Goal: Task Accomplishment & Management: Complete application form

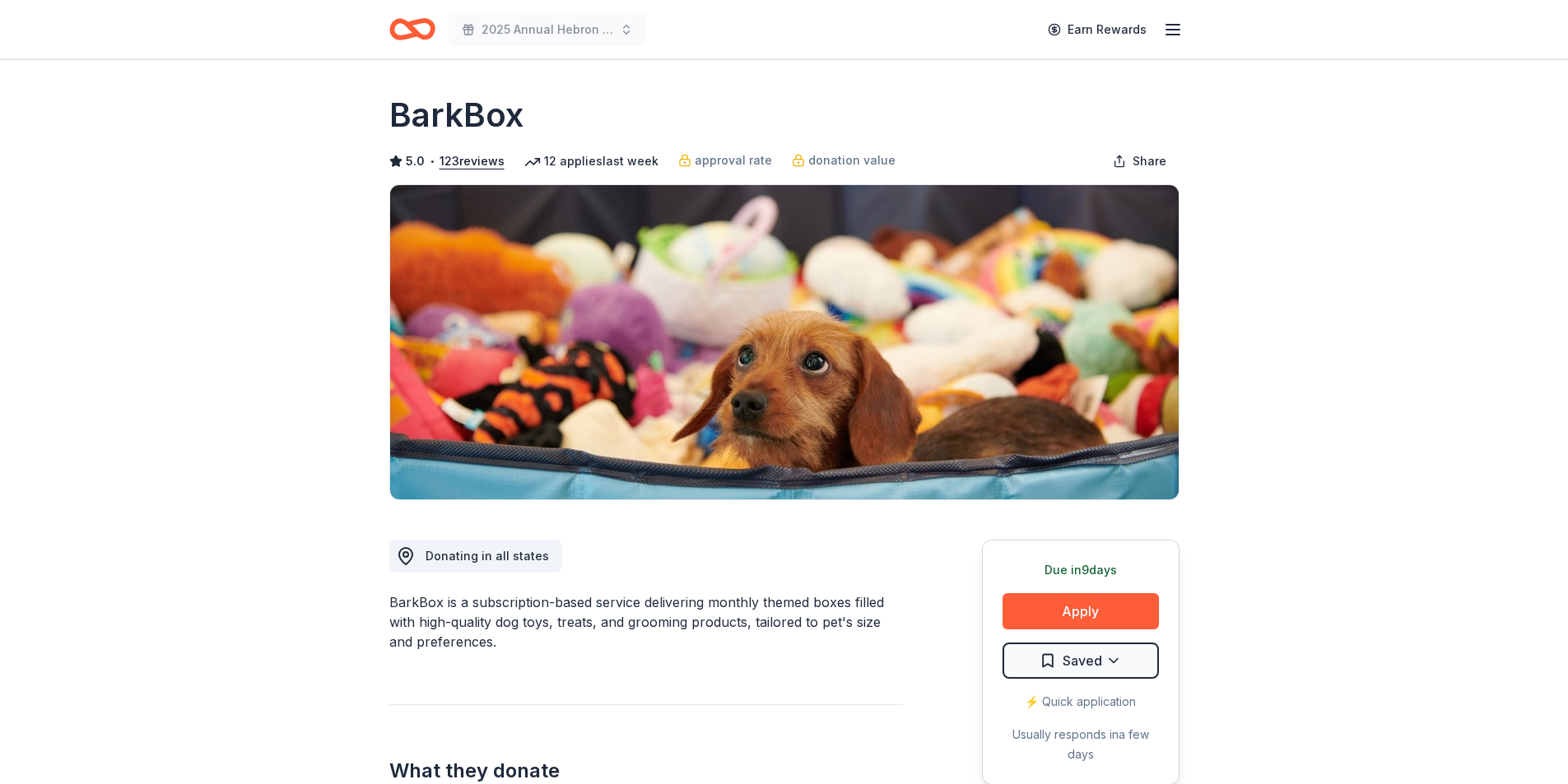
click at [428, 27] on icon "Home" at bounding box center [412, 29] width 46 height 39
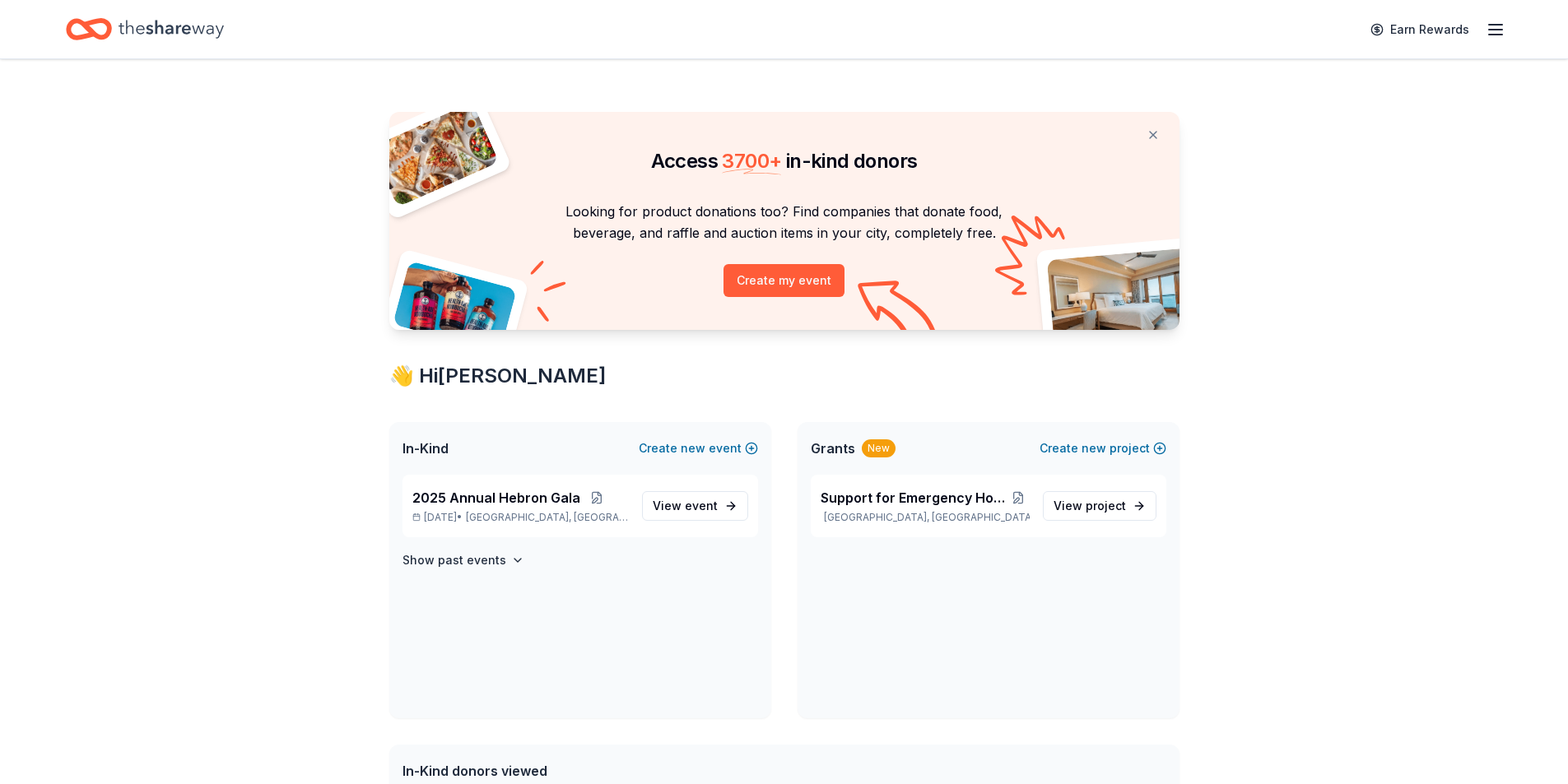
click at [1494, 30] on line "button" at bounding box center [1496, 30] width 13 height 0
click at [440, 443] on span "In-Kind" at bounding box center [425, 449] width 46 height 20
click at [185, 30] on icon "Home" at bounding box center [171, 29] width 106 height 18
click at [441, 501] on span "2025 Annual Hebron Gala" at bounding box center [497, 498] width 168 height 20
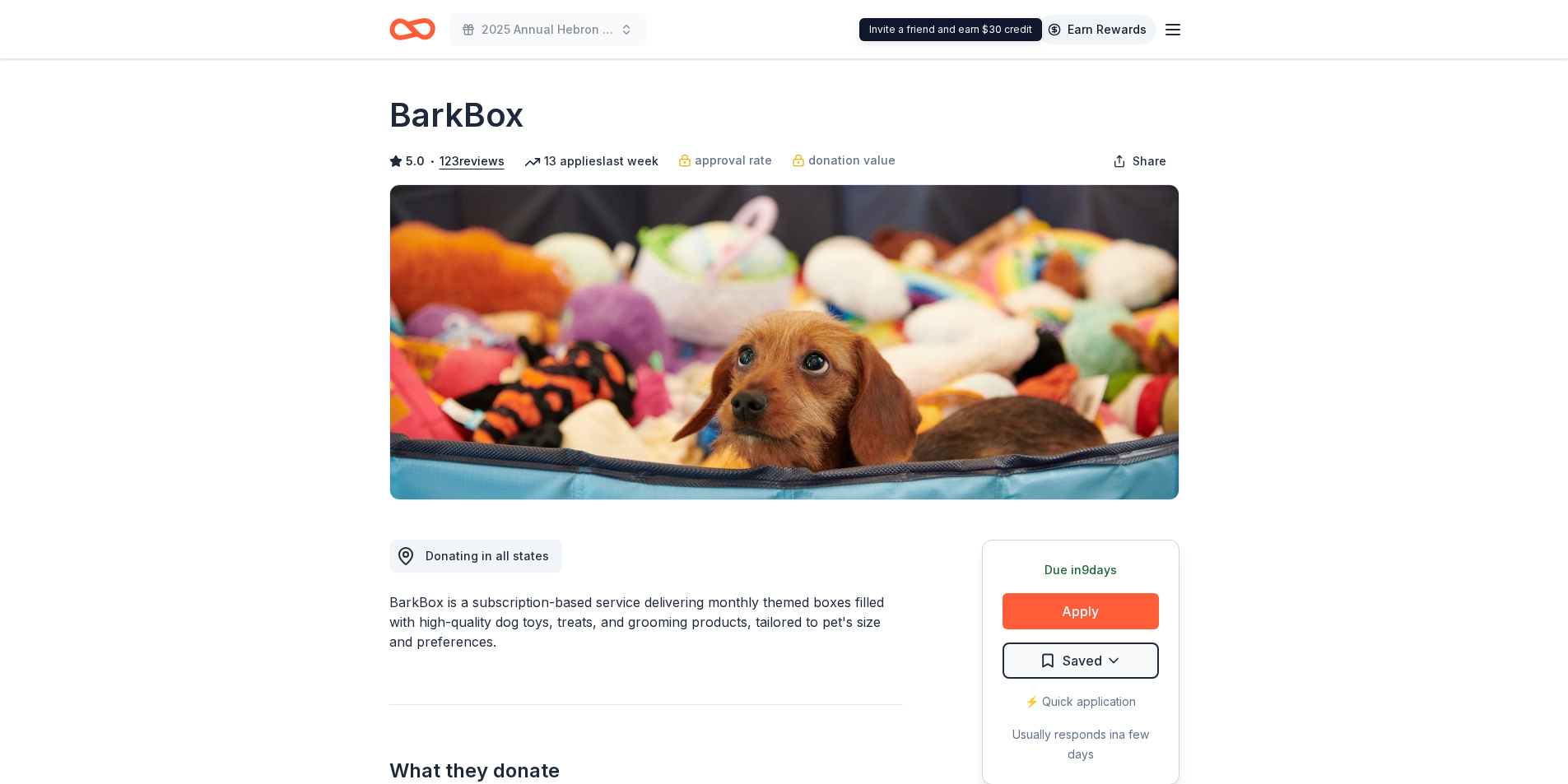
click at [1101, 32] on link "Earn Rewards" at bounding box center [1097, 30] width 119 height 30
click at [1175, 32] on icon "button" at bounding box center [1173, 30] width 20 height 20
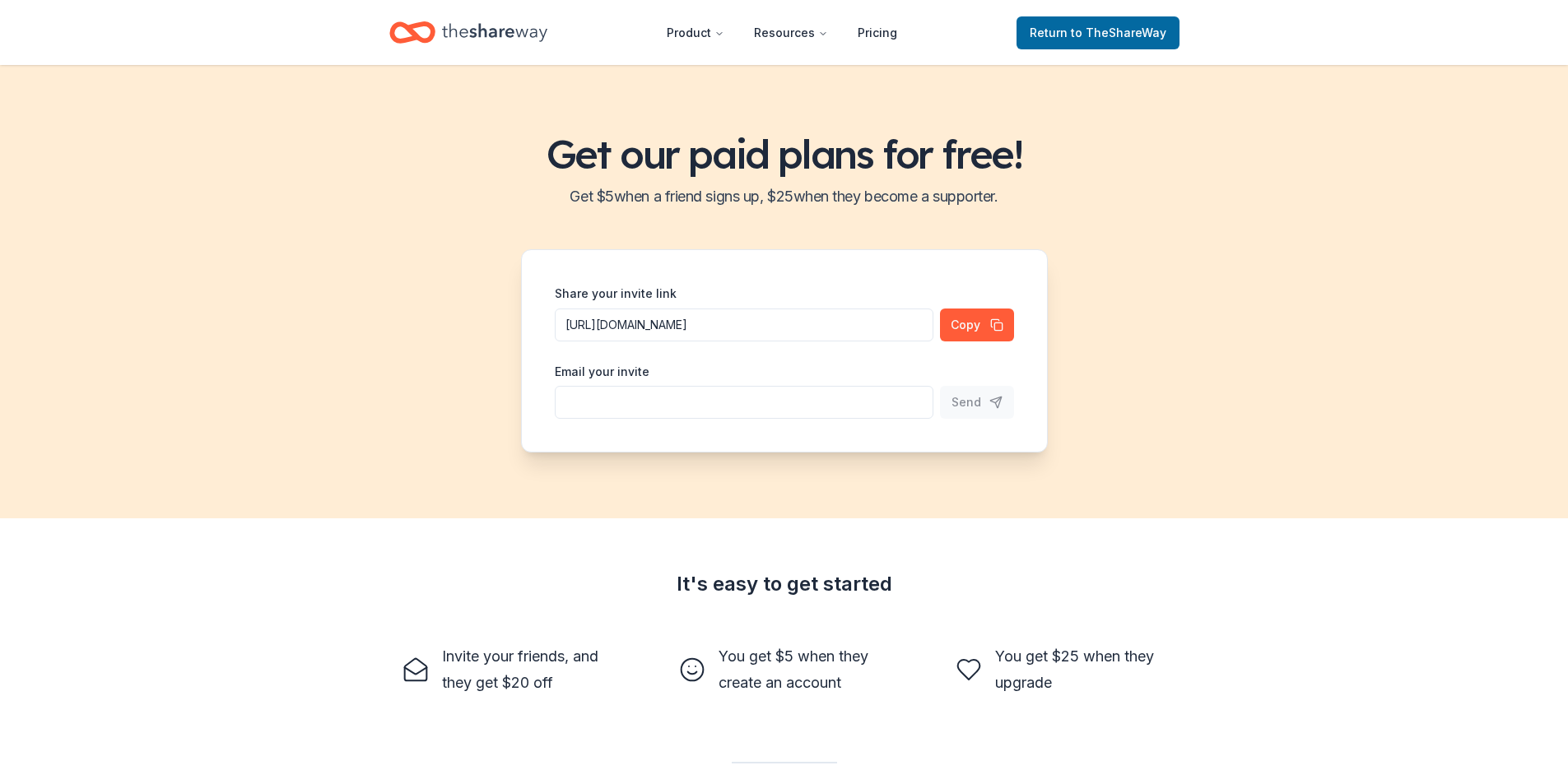
click at [467, 24] on icon "Home" at bounding box center [494, 32] width 106 height 34
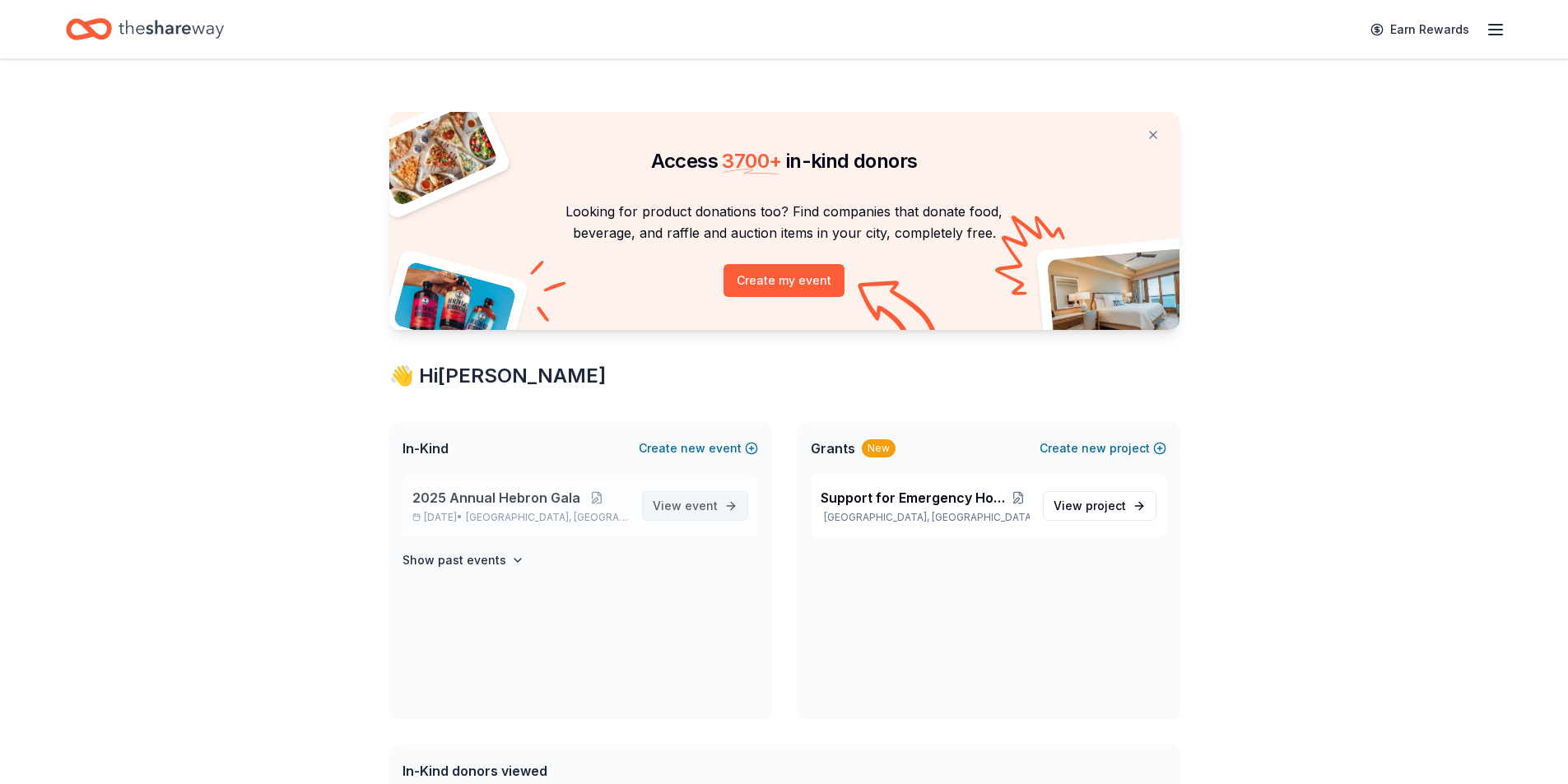
click at [701, 500] on span "event" at bounding box center [701, 505] width 33 height 14
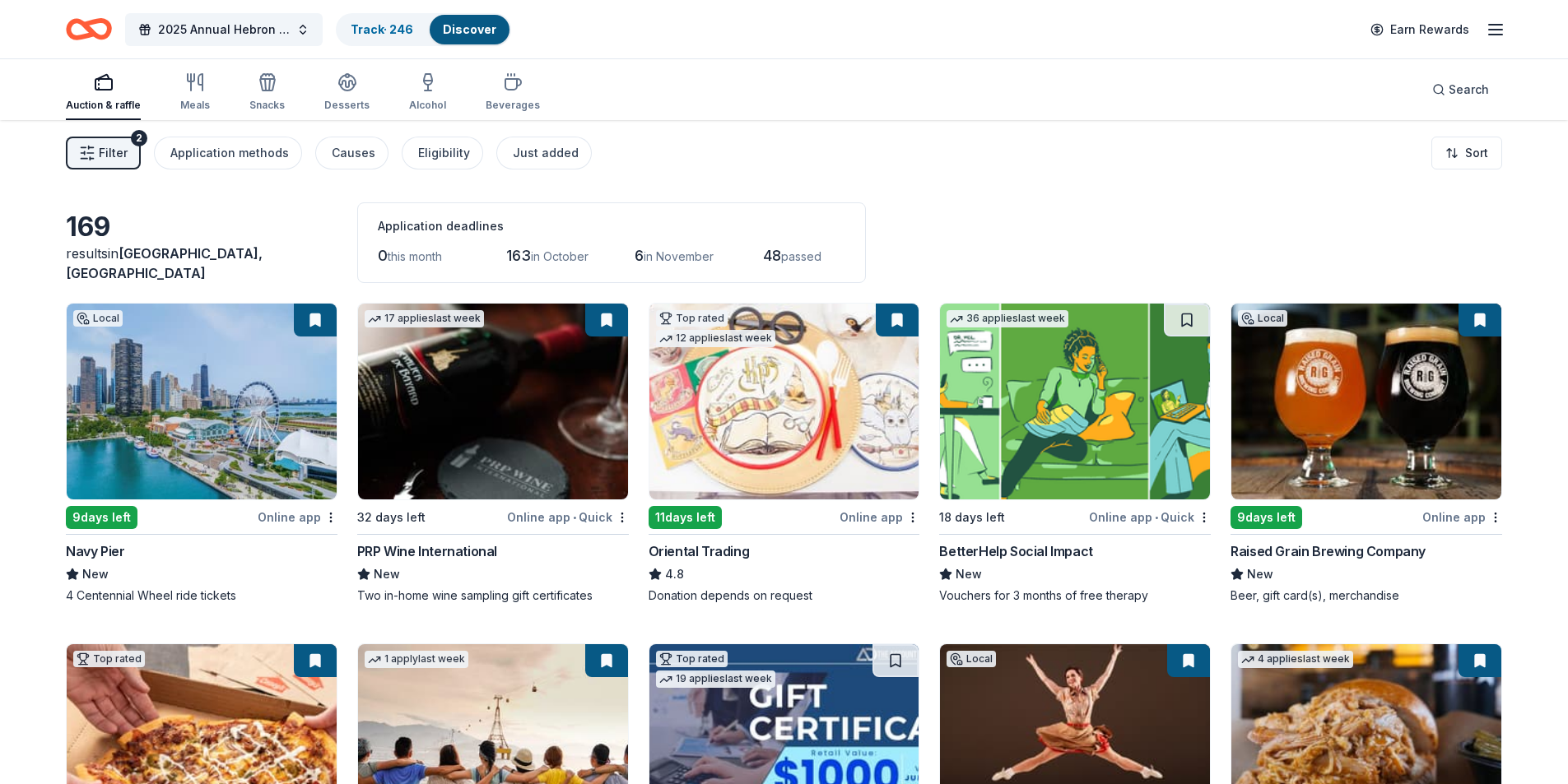
click at [1277, 510] on div "9 days left" at bounding box center [1267, 518] width 72 height 23
click at [97, 155] on button "Filter 2" at bounding box center [103, 153] width 75 height 33
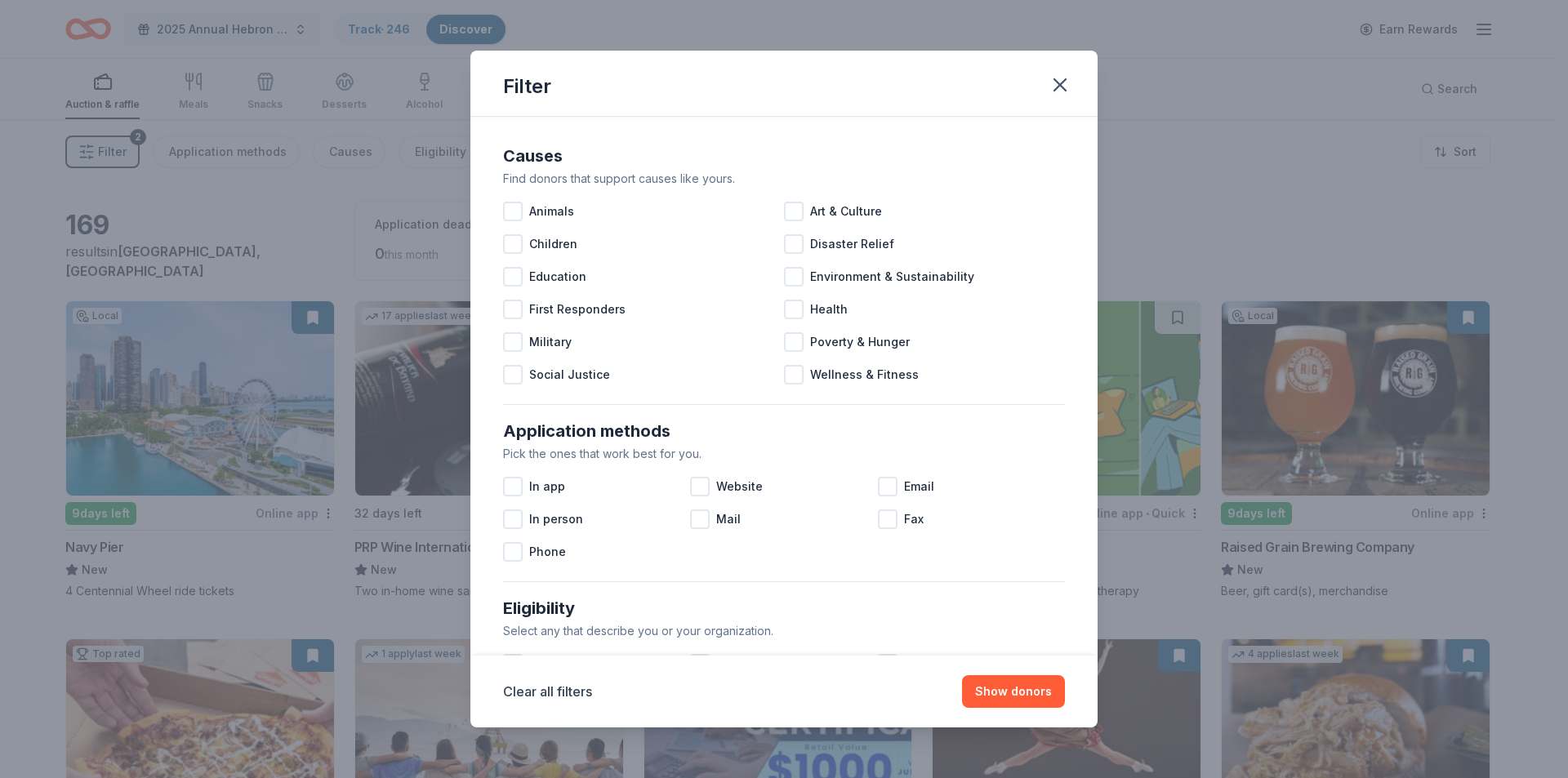
click at [97, 154] on div "Filter Causes Find donors that support causes like yours. Animals Art & Culture…" at bounding box center [784, 389] width 1568 height 778
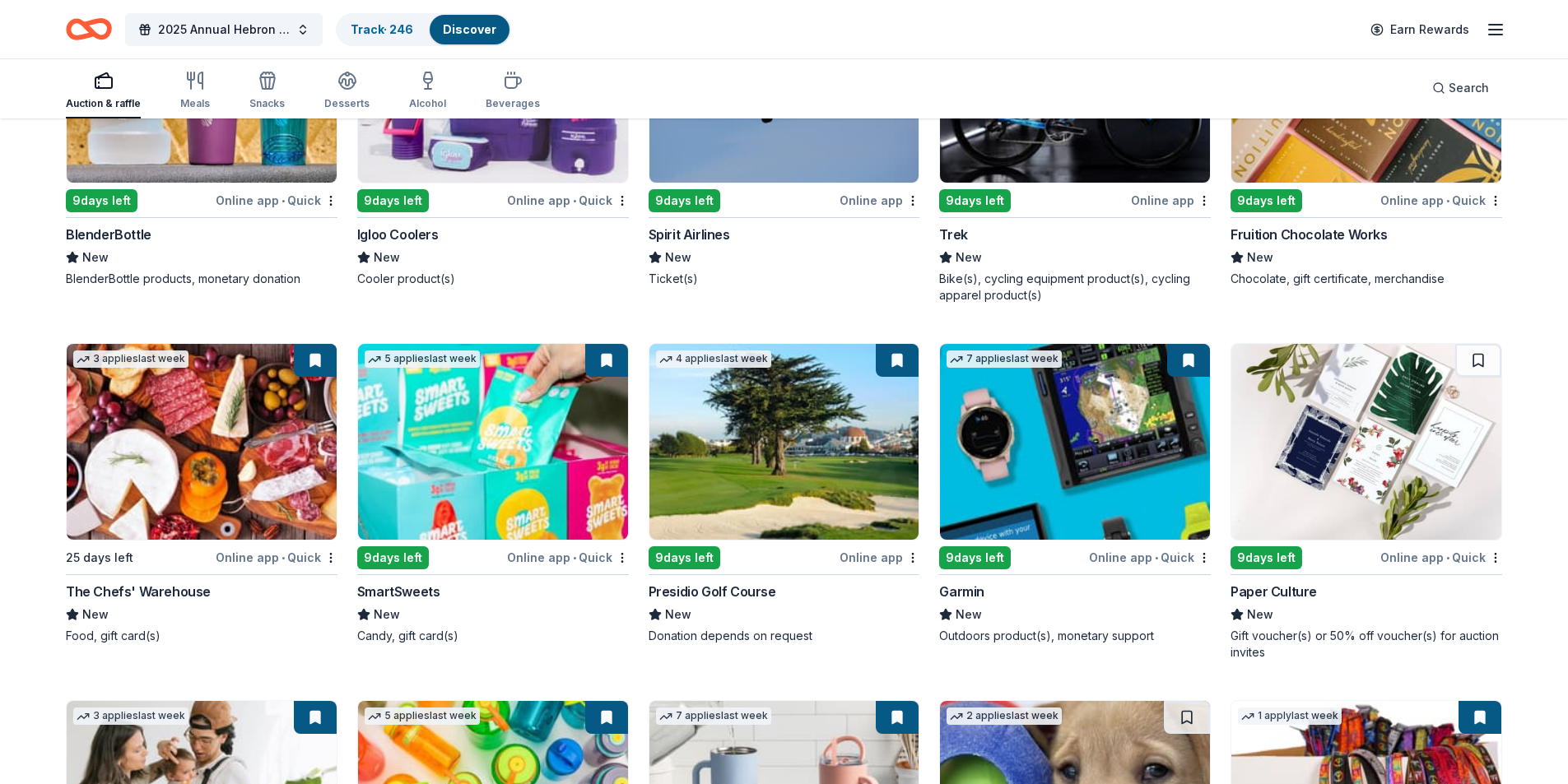
scroll to position [10130, 0]
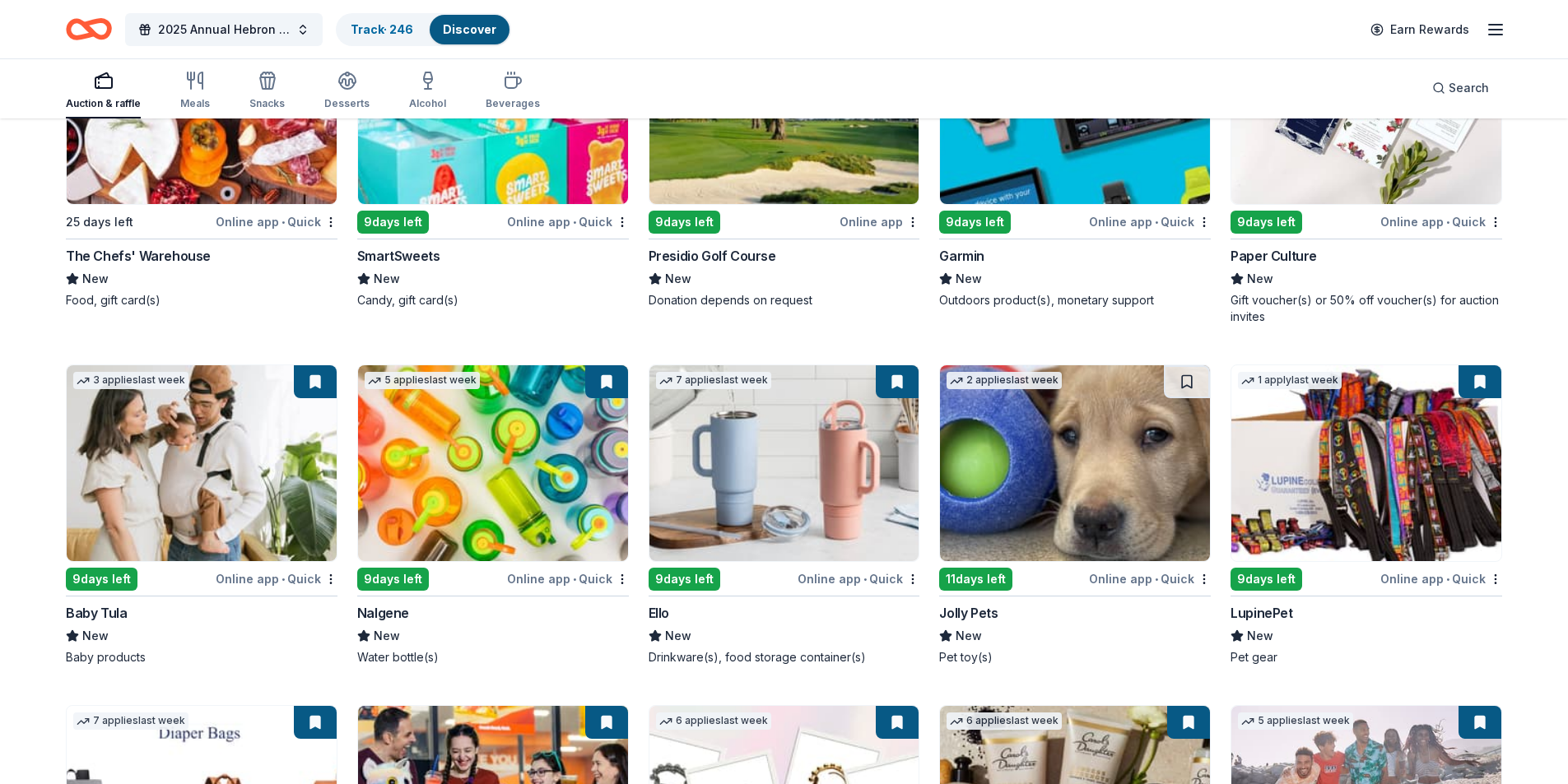
click at [975, 593] on div "2 applies last week 11 days left Online app • Quick Jolly Pets New Pet toy(s)" at bounding box center [1075, 515] width 272 height 301
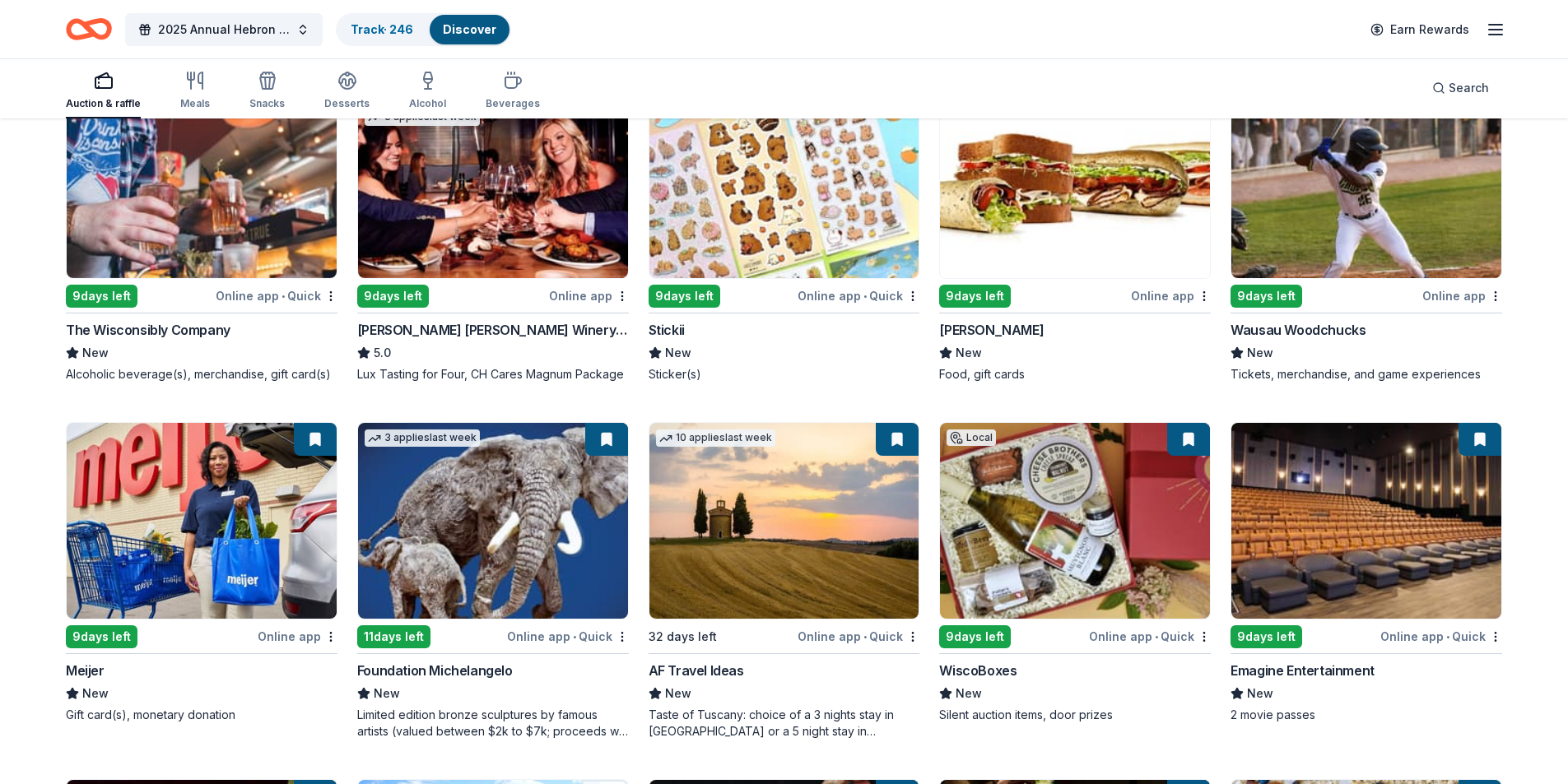
scroll to position [1385, 0]
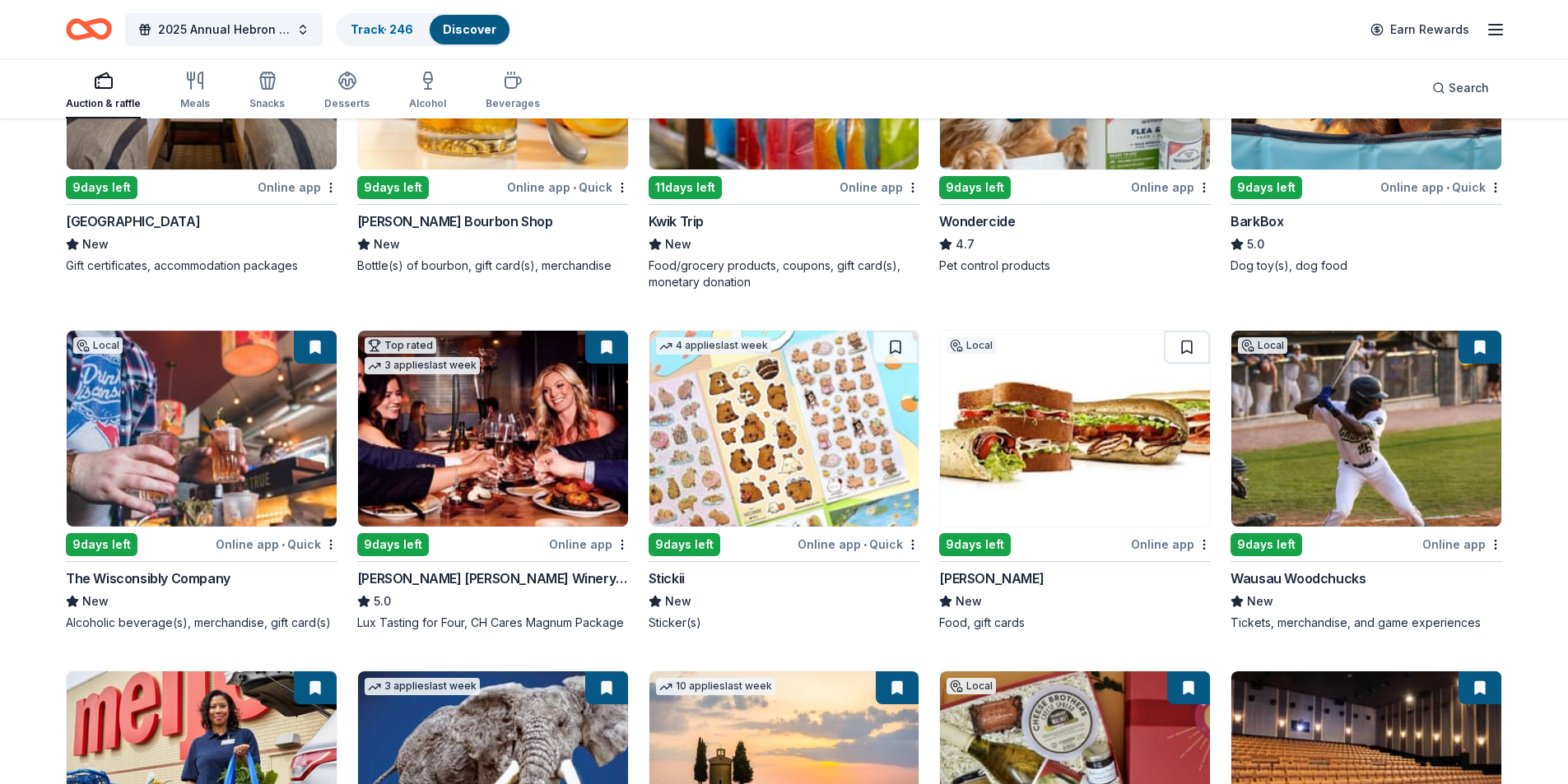
click at [210, 94] on div "Auction & raffle Meals Snacks Desserts Alcohol Beverages" at bounding box center [303, 91] width 474 height 54
click at [200, 89] on icon "button" at bounding box center [200, 81] width 4 height 17
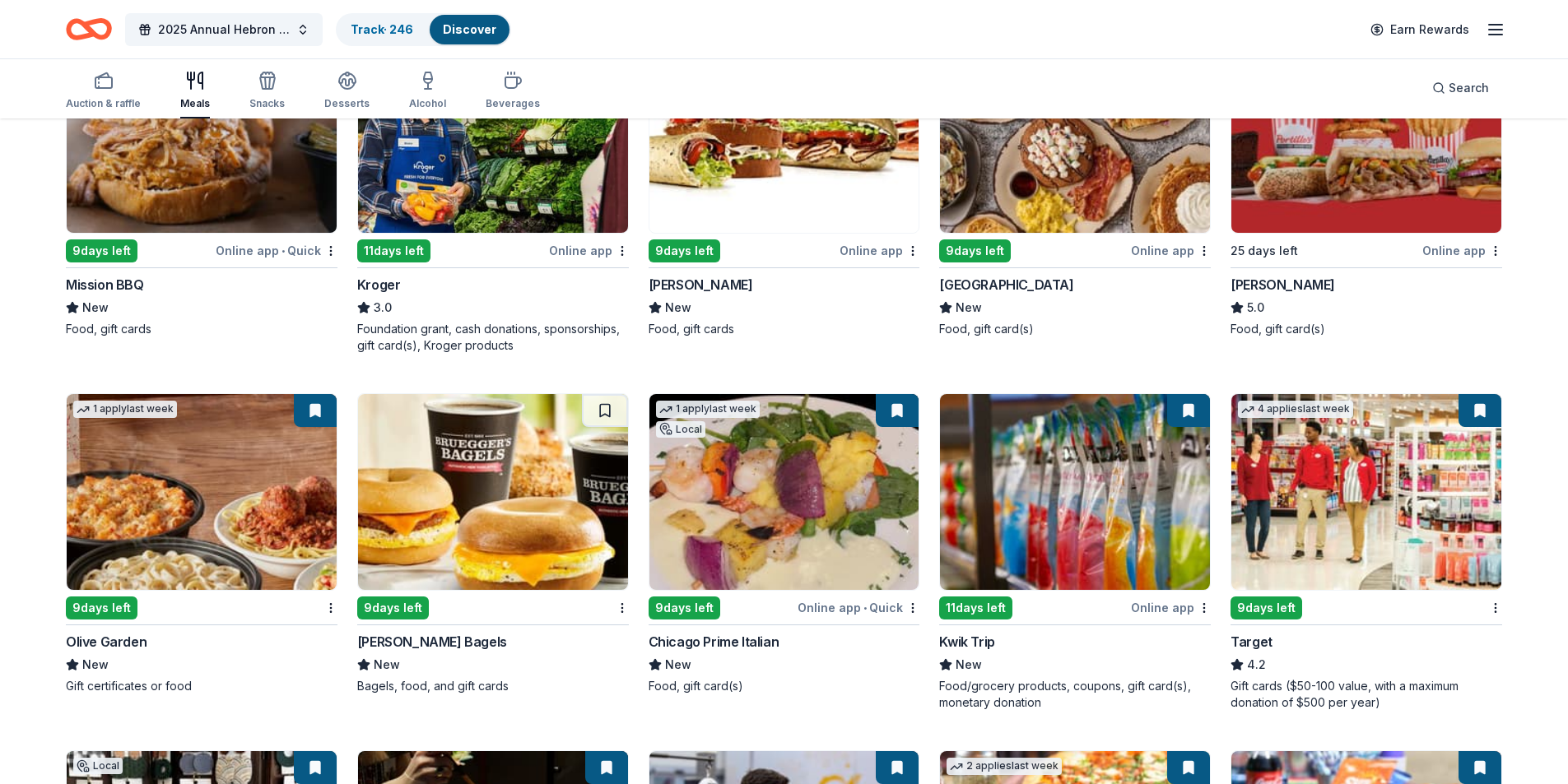
scroll to position [266, 0]
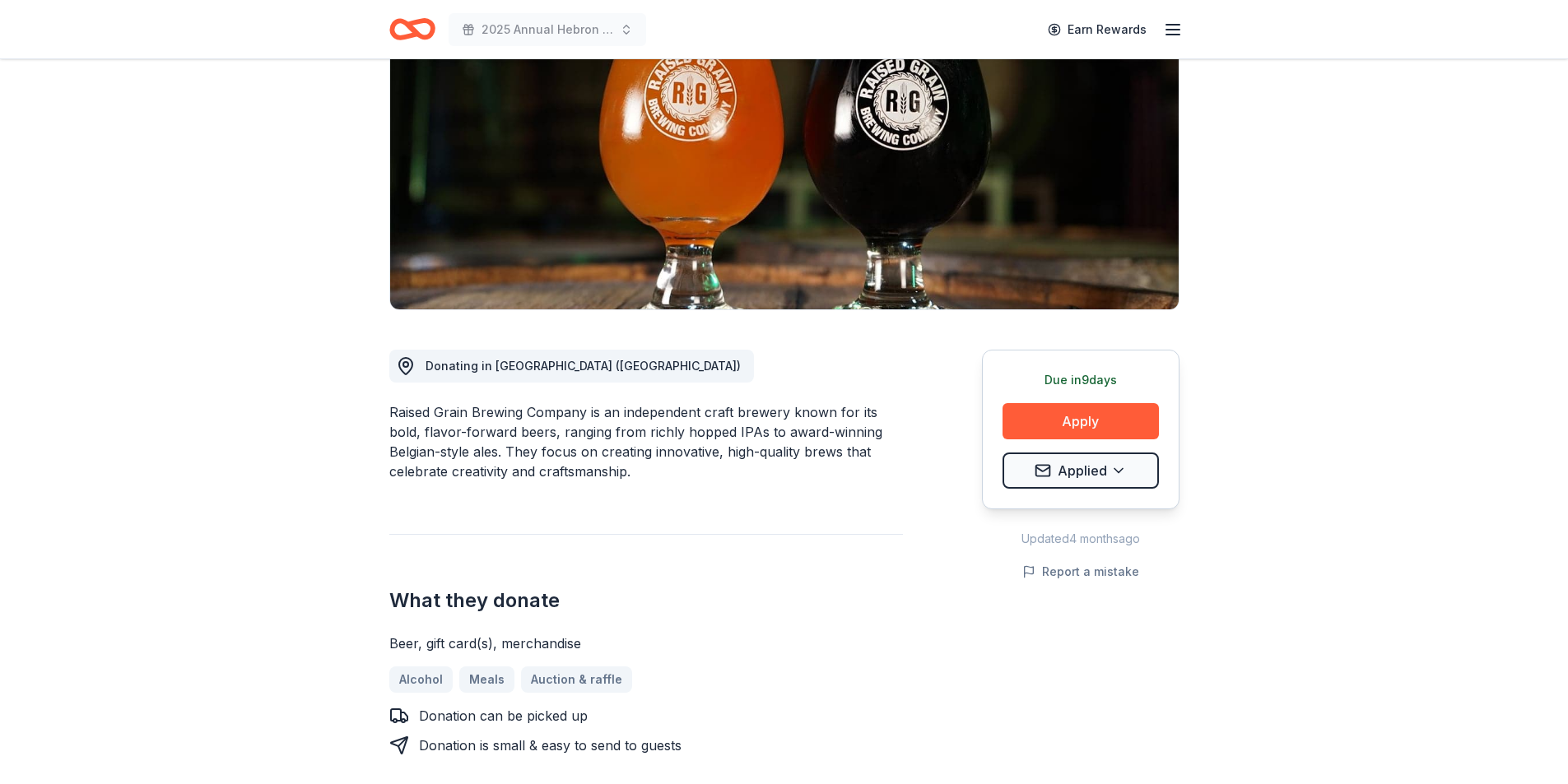
scroll to position [247, 0]
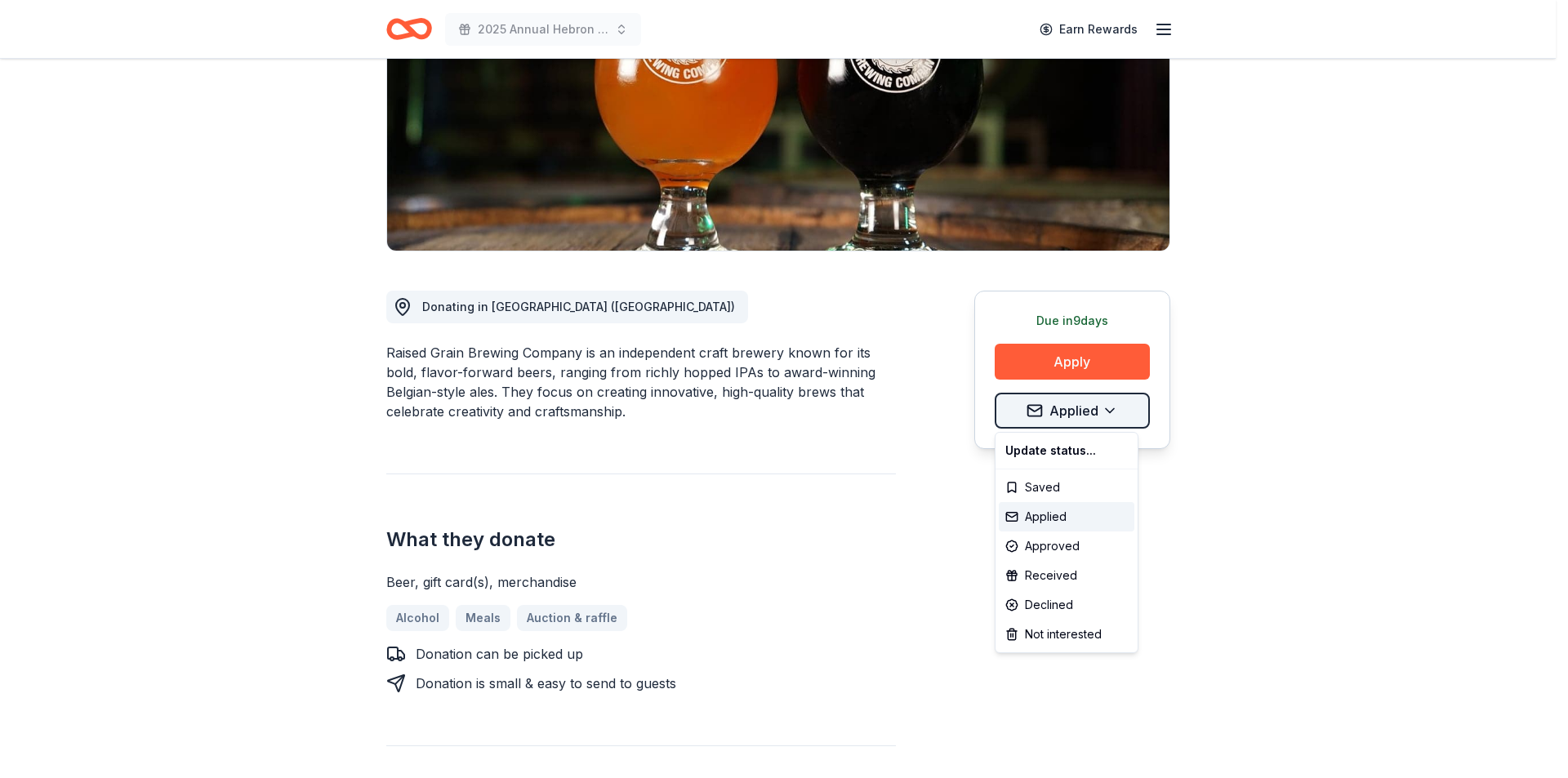
click at [1093, 406] on html "2025 Annual Hebron Gala Earn Rewards Due [DATE] Share Raised Grain Brewing Comp…" at bounding box center [784, 144] width 1568 height 778
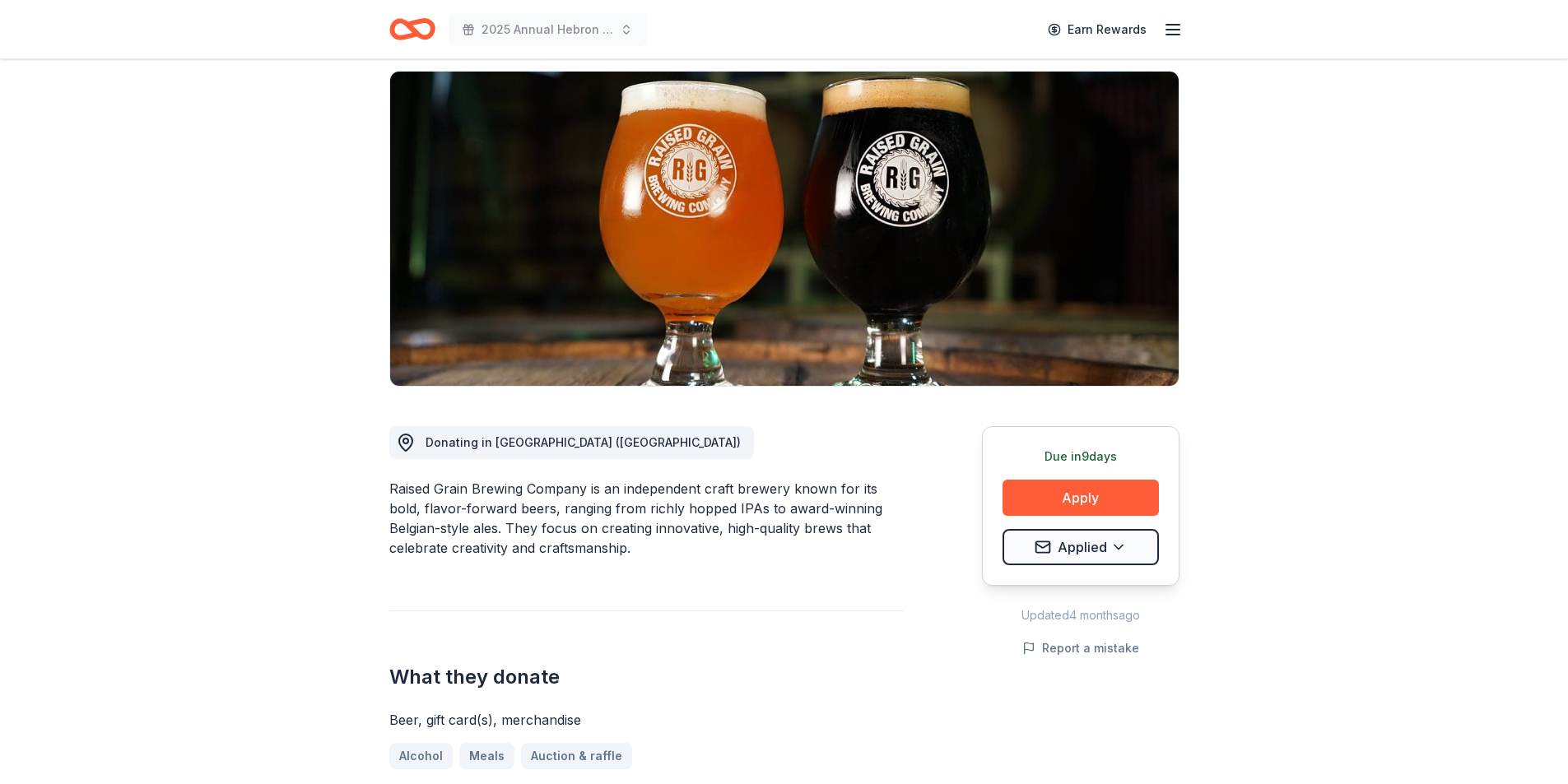
scroll to position [0, 0]
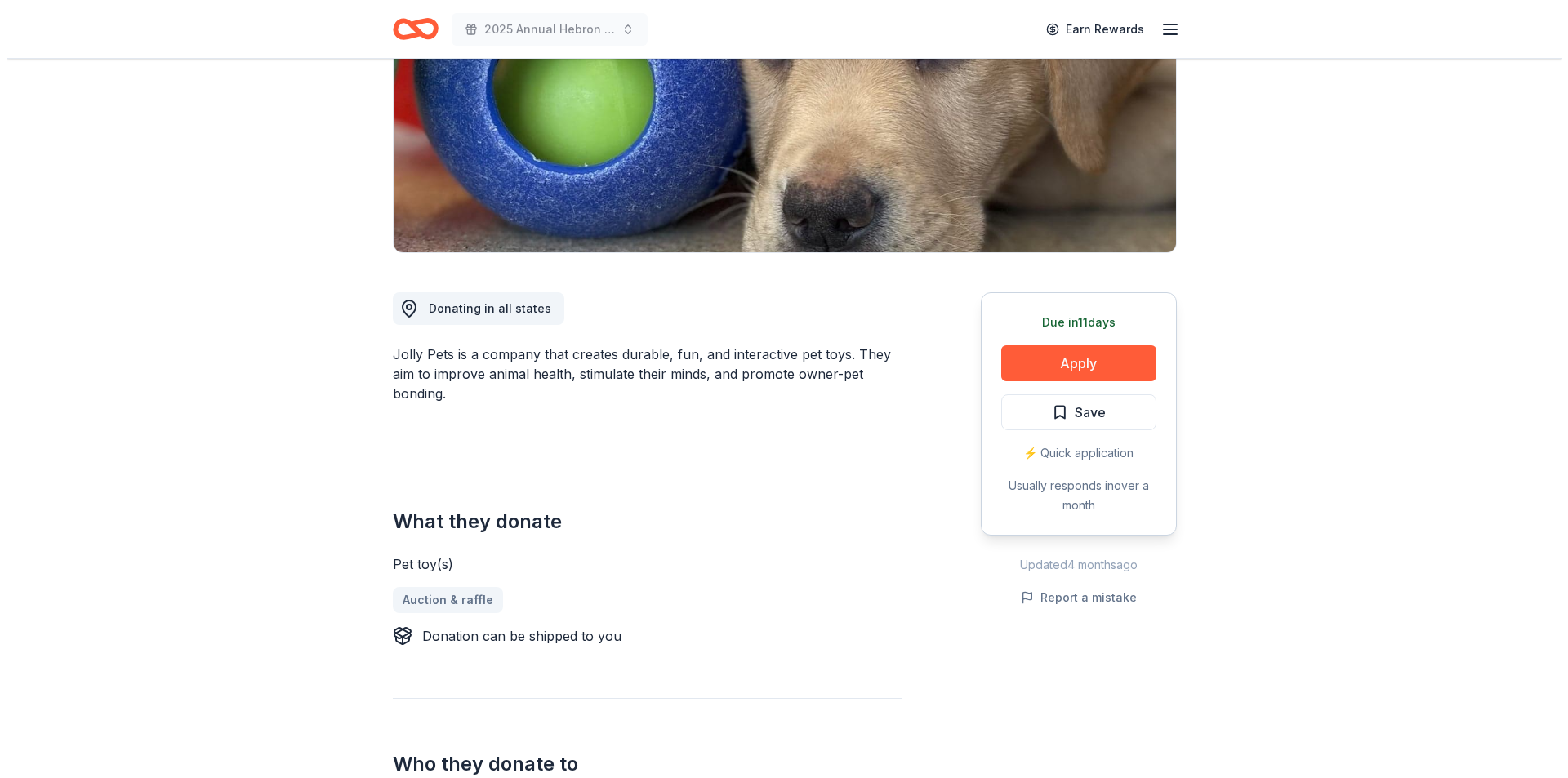
scroll to position [245, 0]
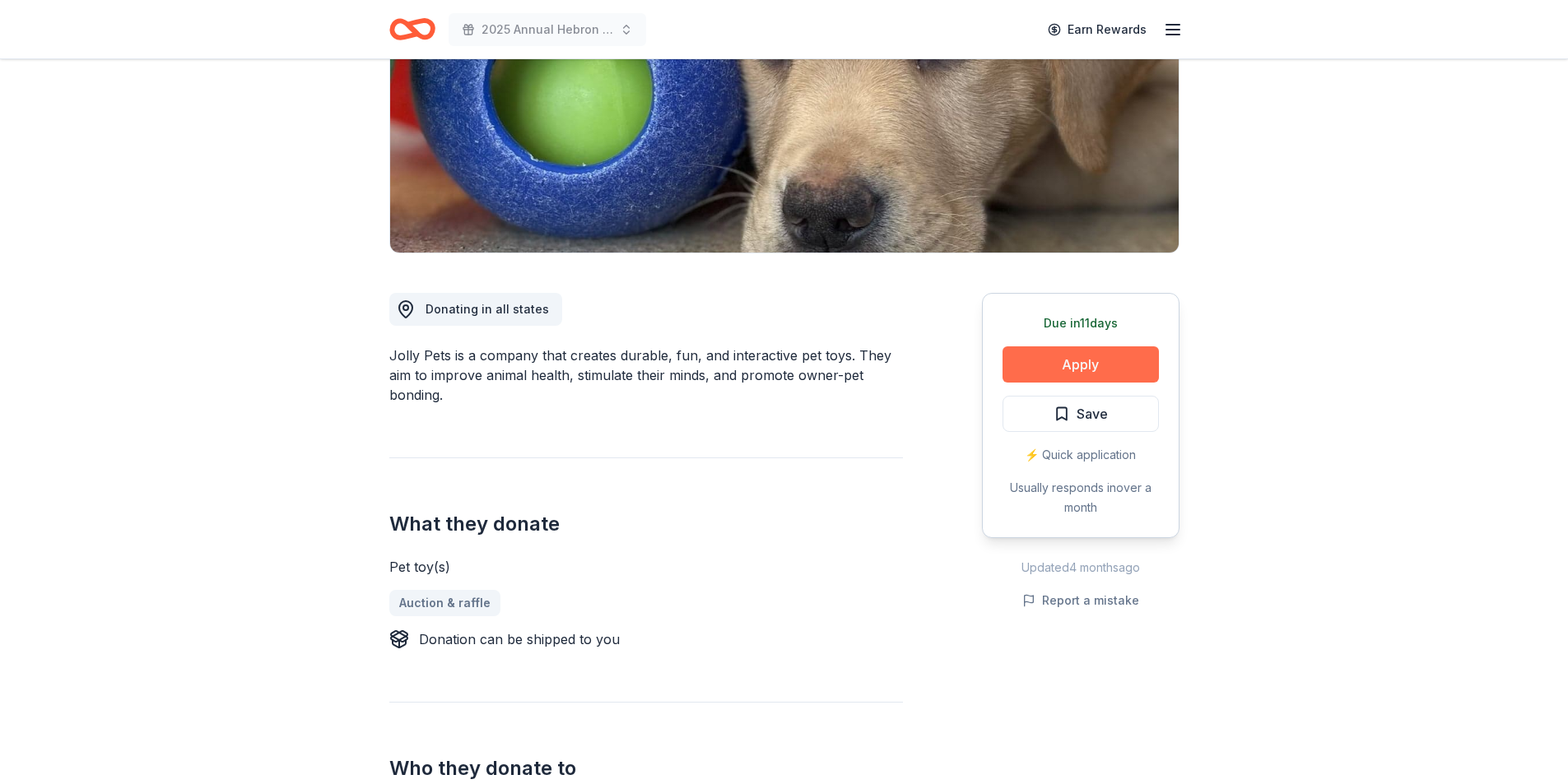
click at [1067, 367] on button "Apply" at bounding box center [1081, 365] width 156 height 37
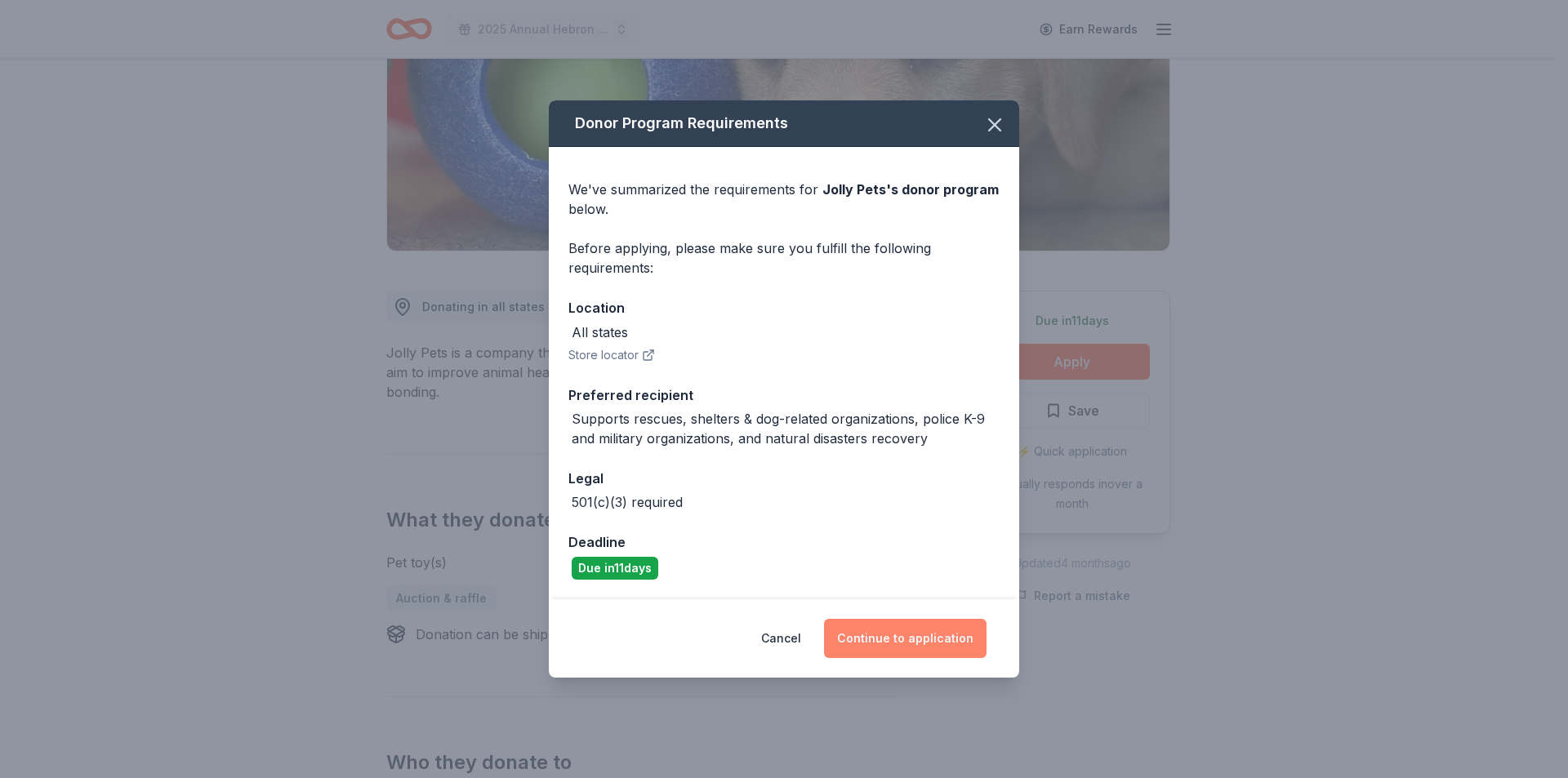
click at [895, 628] on button "Continue to application" at bounding box center [905, 639] width 163 height 40
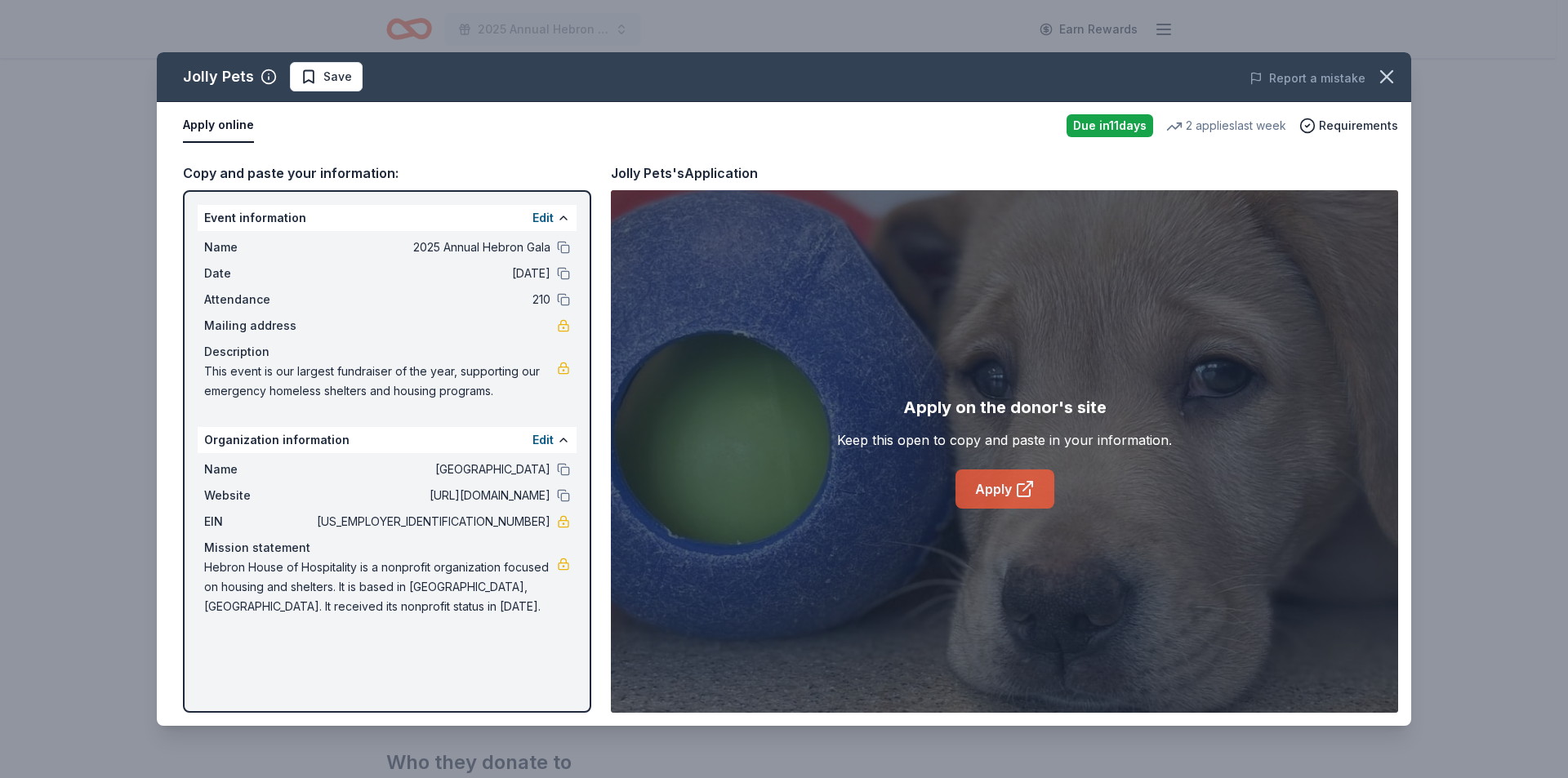
click at [1022, 477] on link "Apply" at bounding box center [1005, 489] width 99 height 40
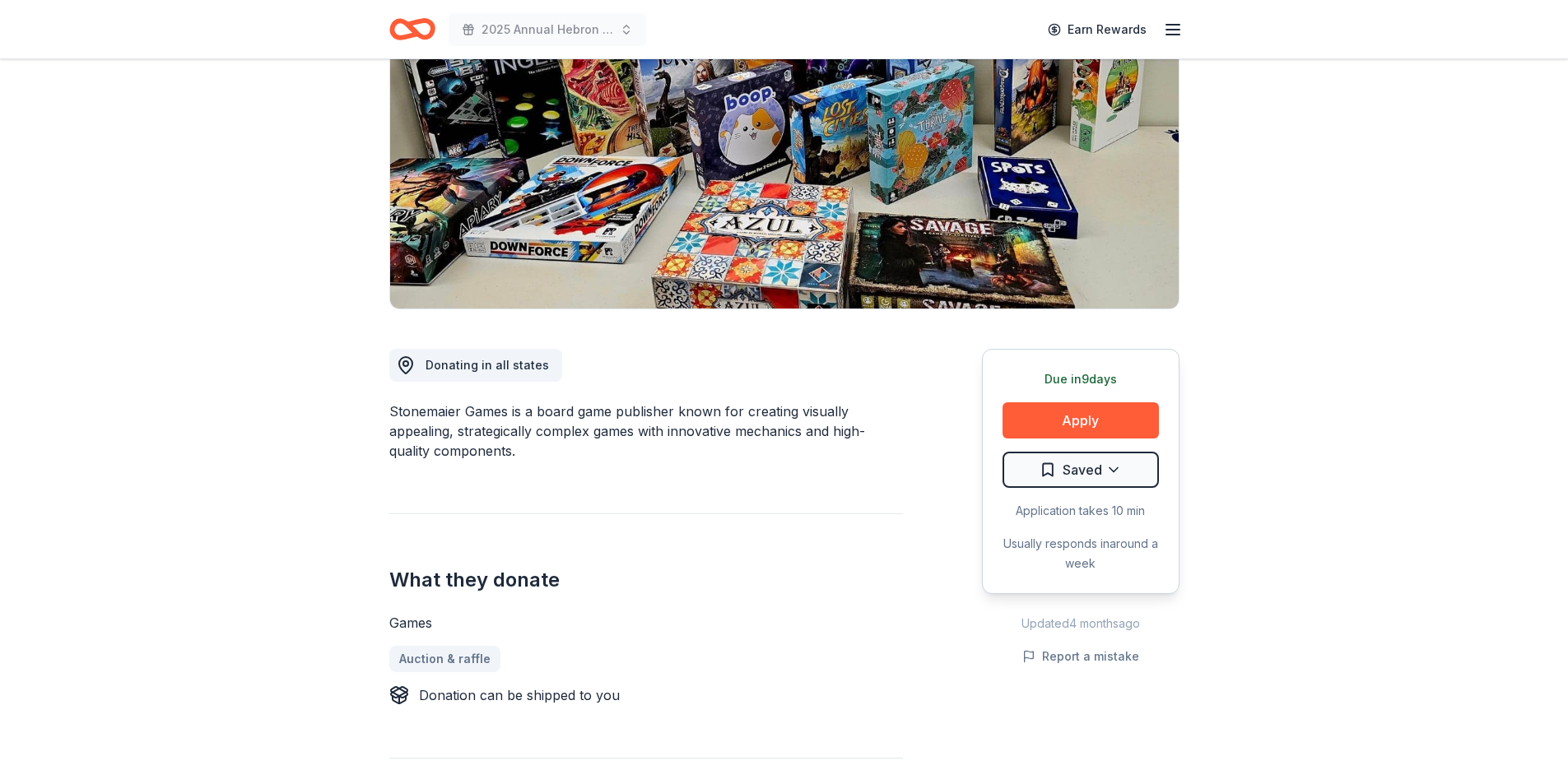
scroll to position [247, 0]
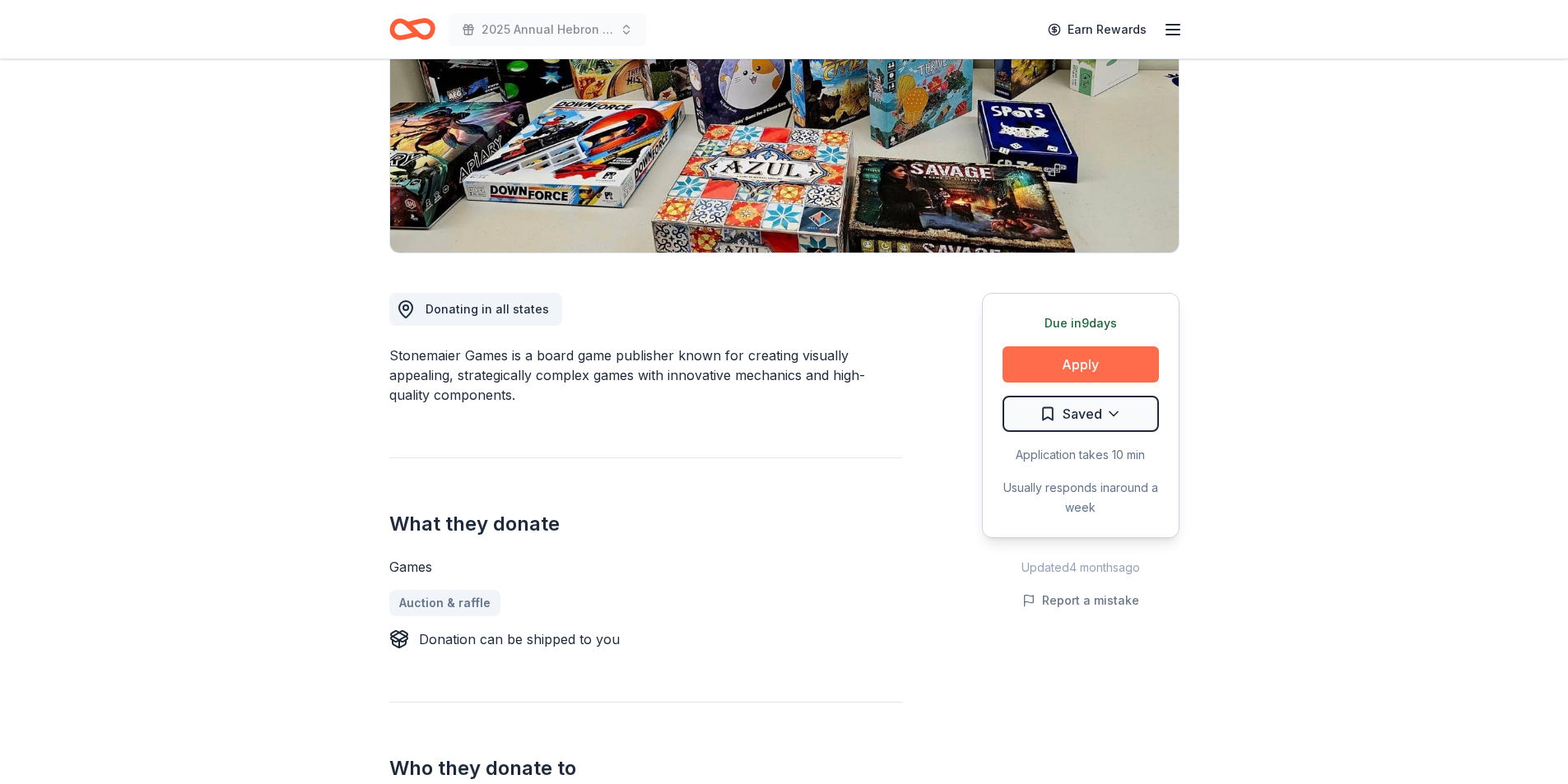
click at [1073, 360] on button "Apply" at bounding box center [1081, 365] width 156 height 37
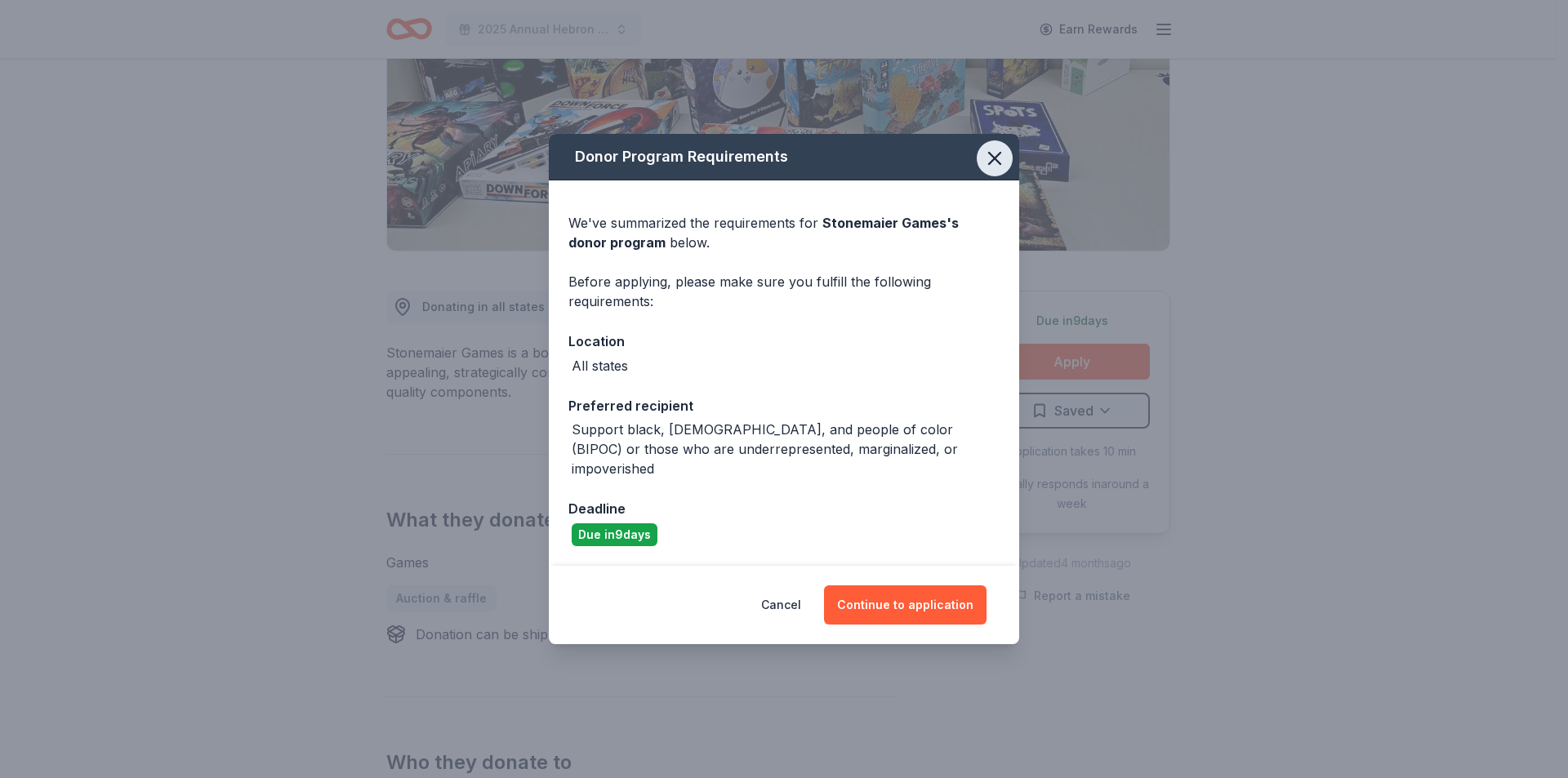
click at [994, 164] on icon "button" at bounding box center [995, 158] width 23 height 23
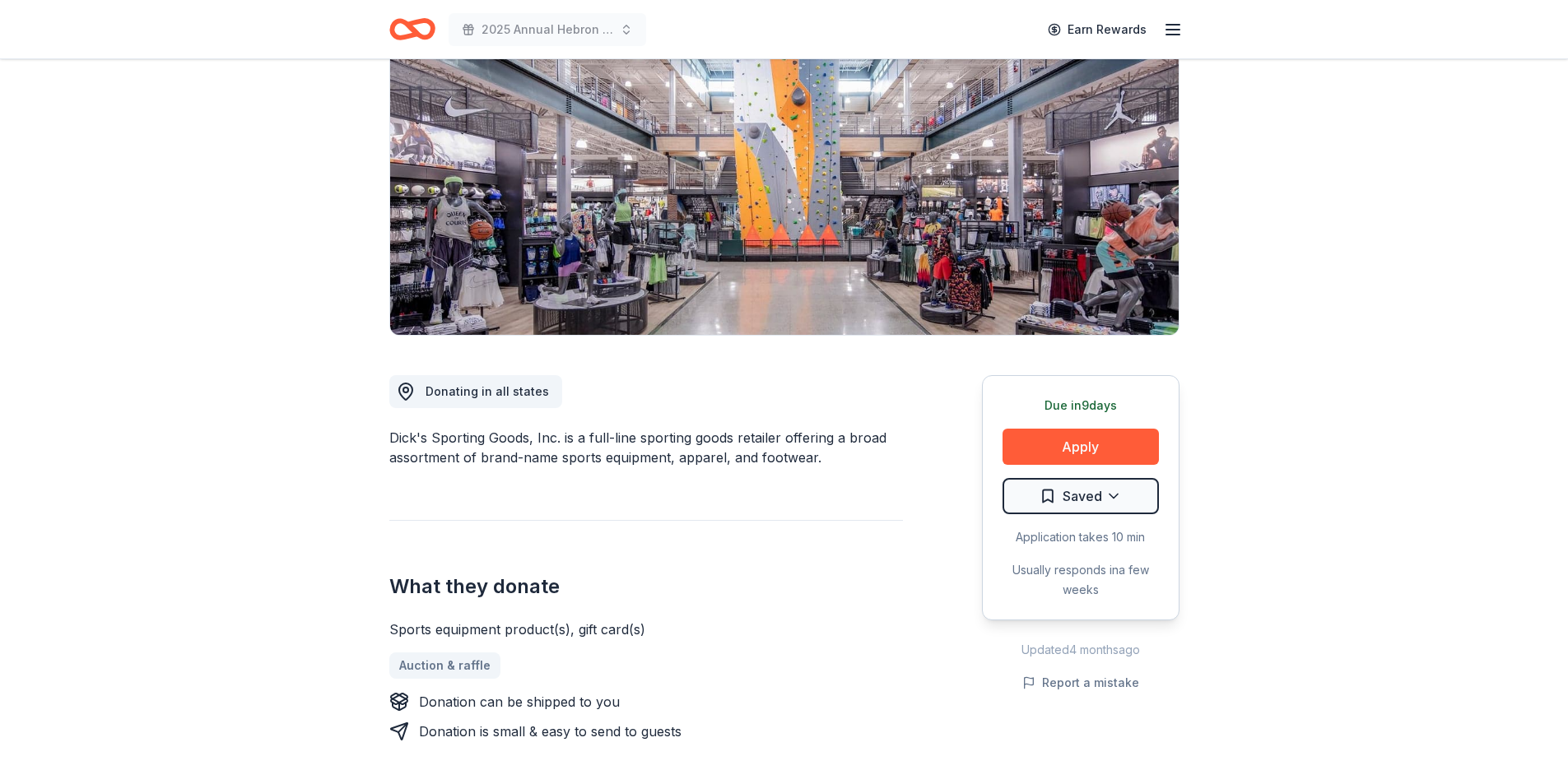
scroll to position [247, 0]
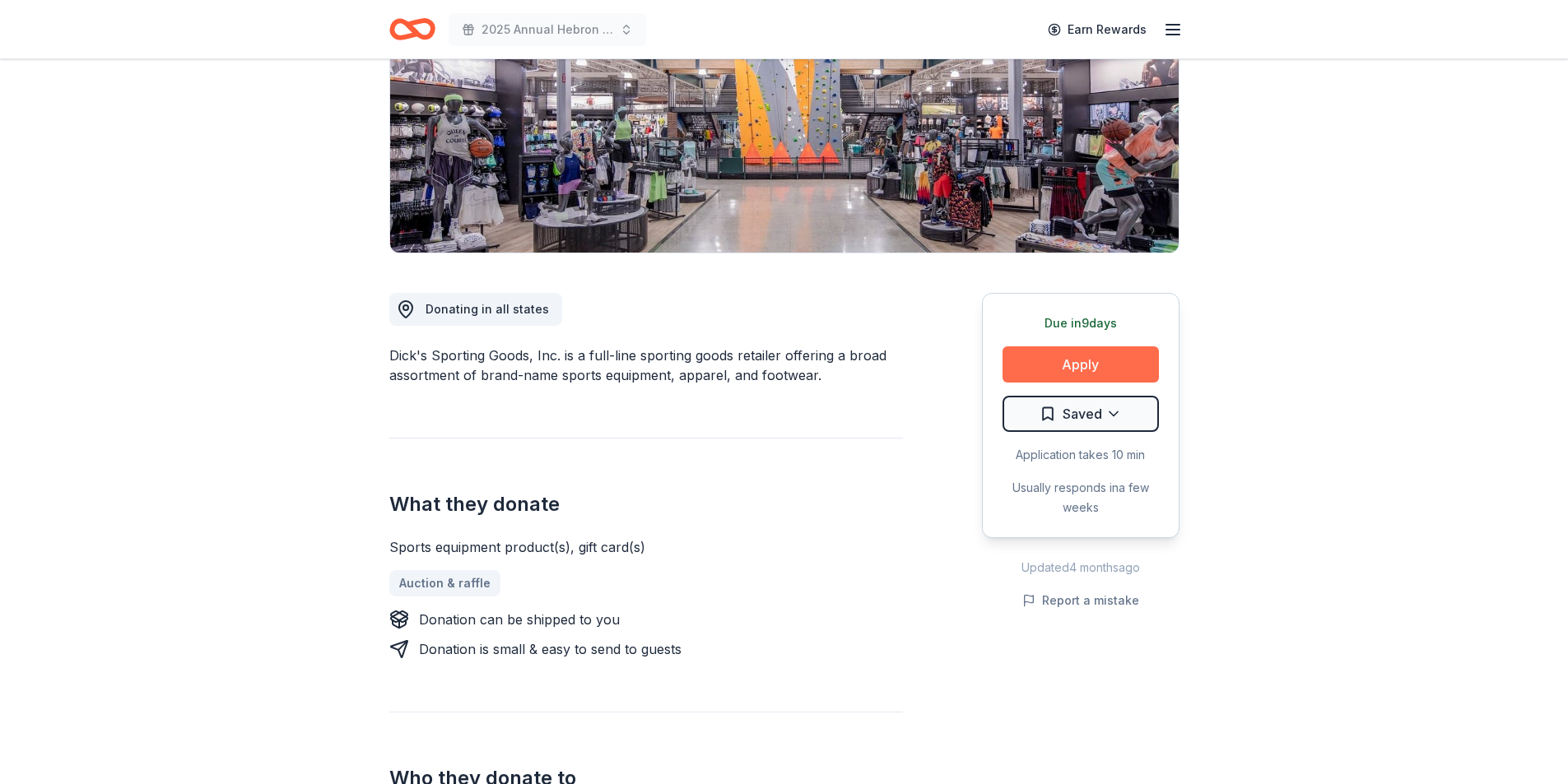
click at [1058, 356] on button "Apply" at bounding box center [1081, 365] width 156 height 37
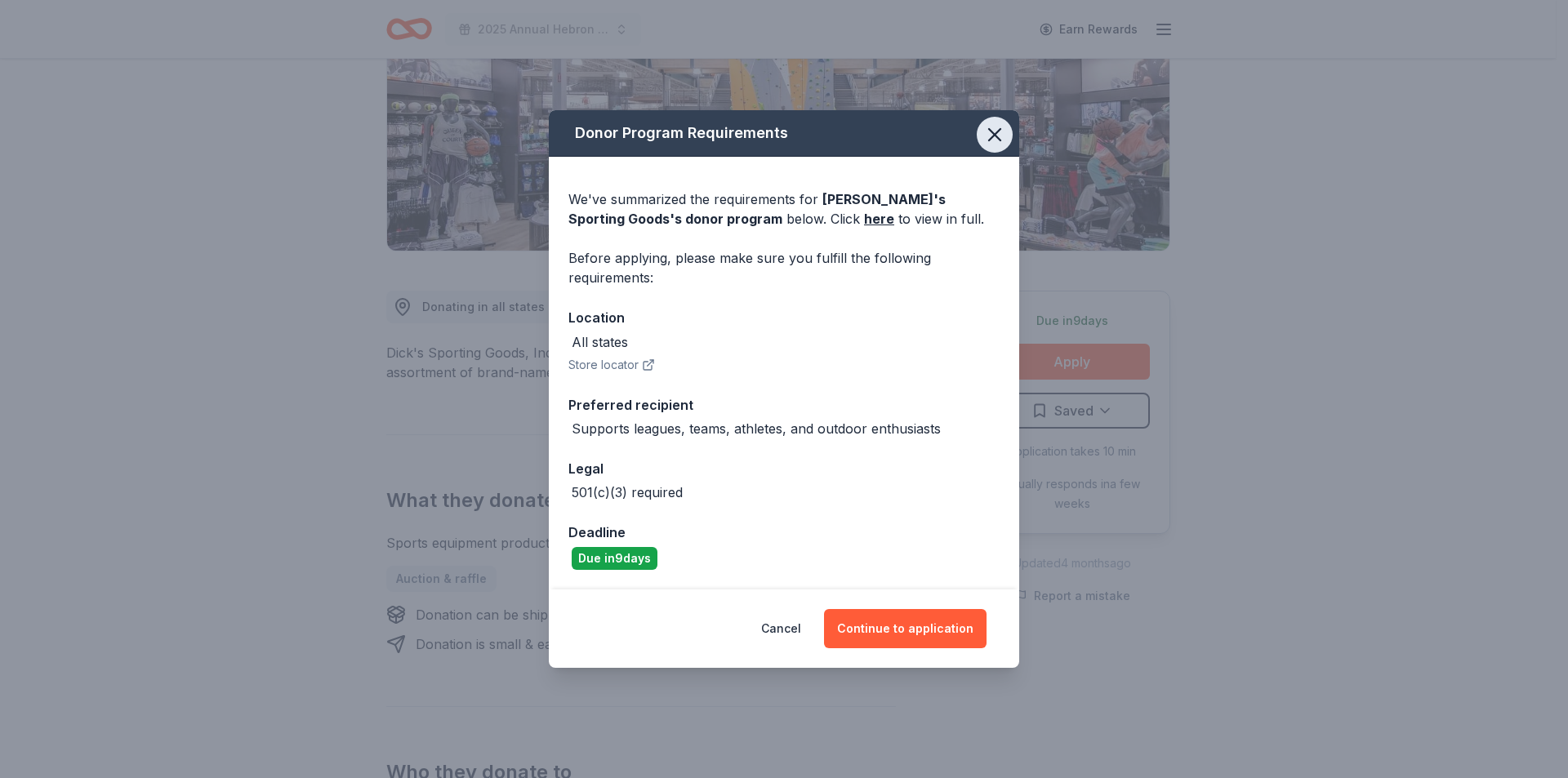
click at [996, 130] on icon "button" at bounding box center [995, 134] width 23 height 23
